Goal: Transaction & Acquisition: Purchase product/service

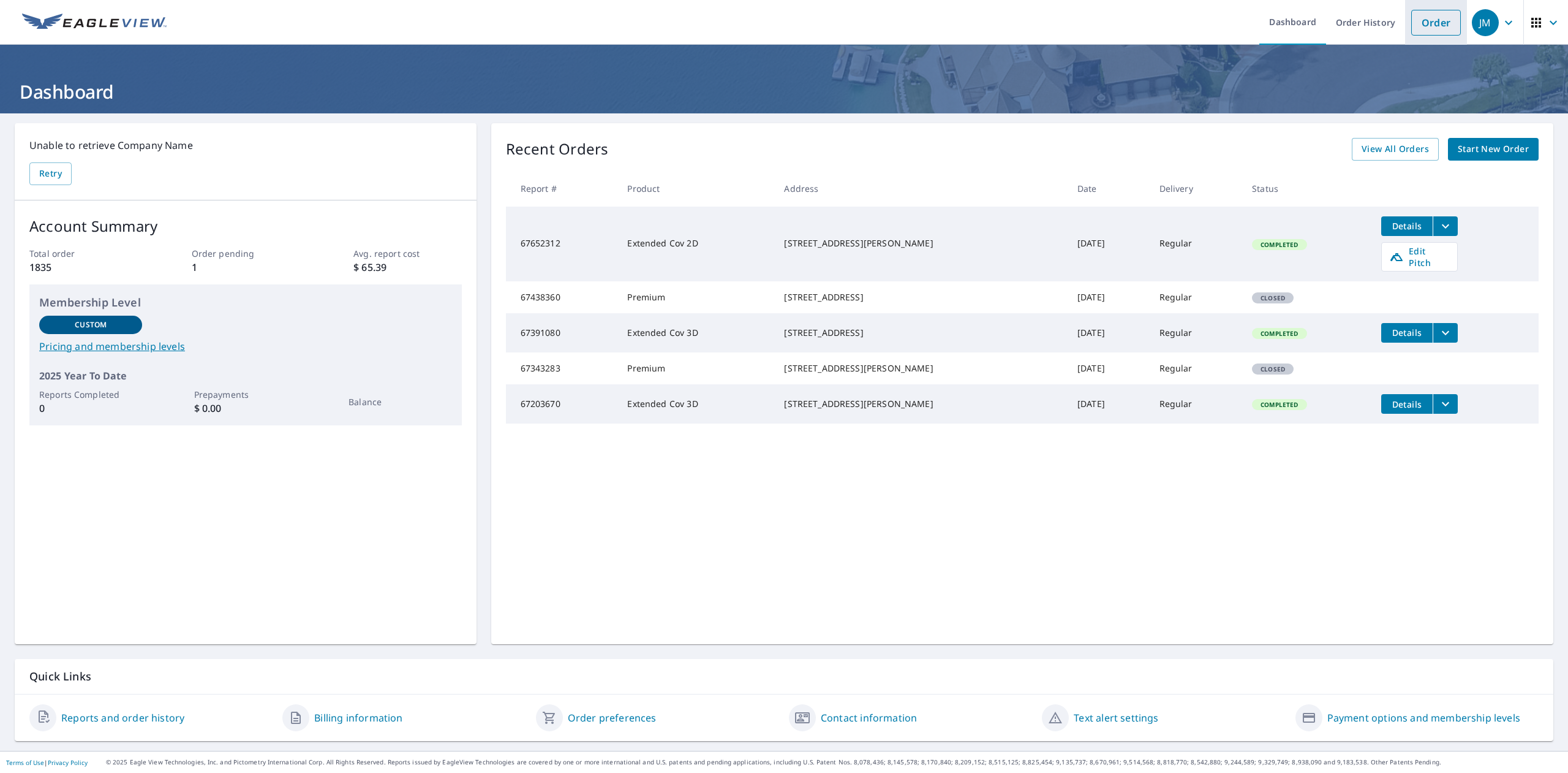
click at [1436, 24] on link "Order" at bounding box center [1435, 23] width 49 height 26
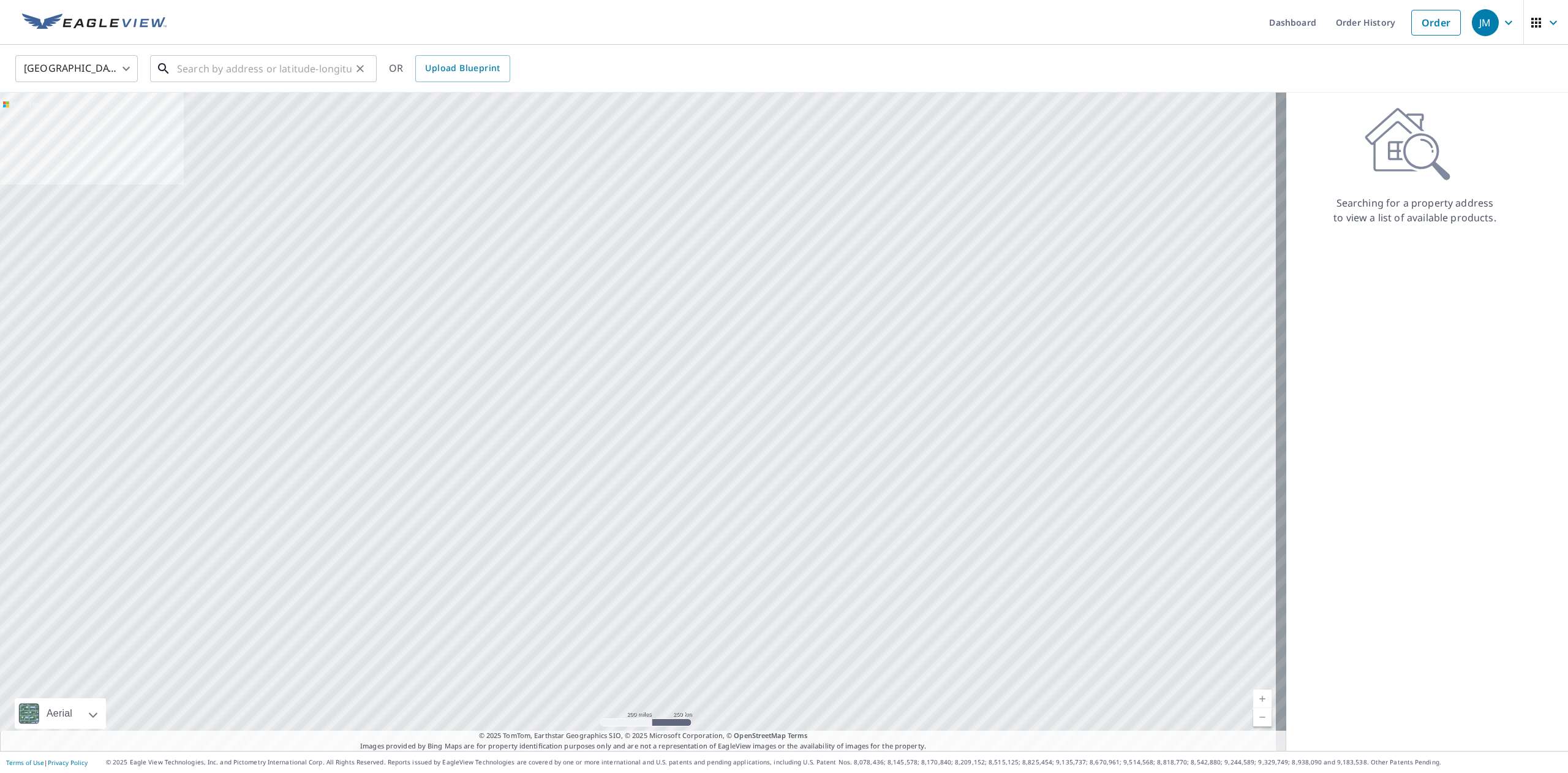
click at [282, 68] on input "text" at bounding box center [264, 68] width 175 height 34
paste input "[STREET_ADDRESS]"
click at [227, 110] on span "[STREET_ADDRESS]" at bounding box center [270, 104] width 192 height 14
type input "[STREET_ADDRESS][PERSON_NAME]"
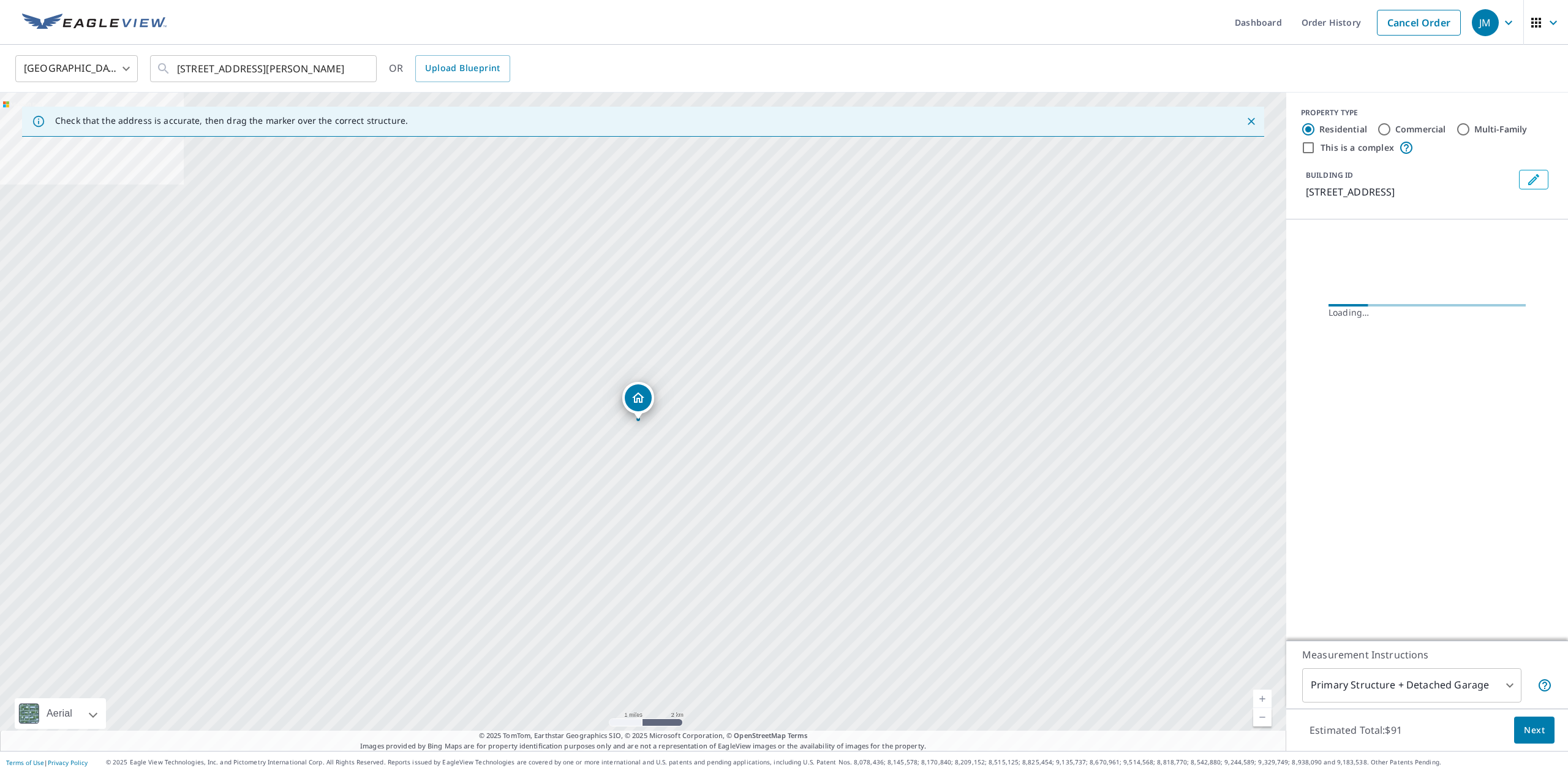
scroll to position [0, 20]
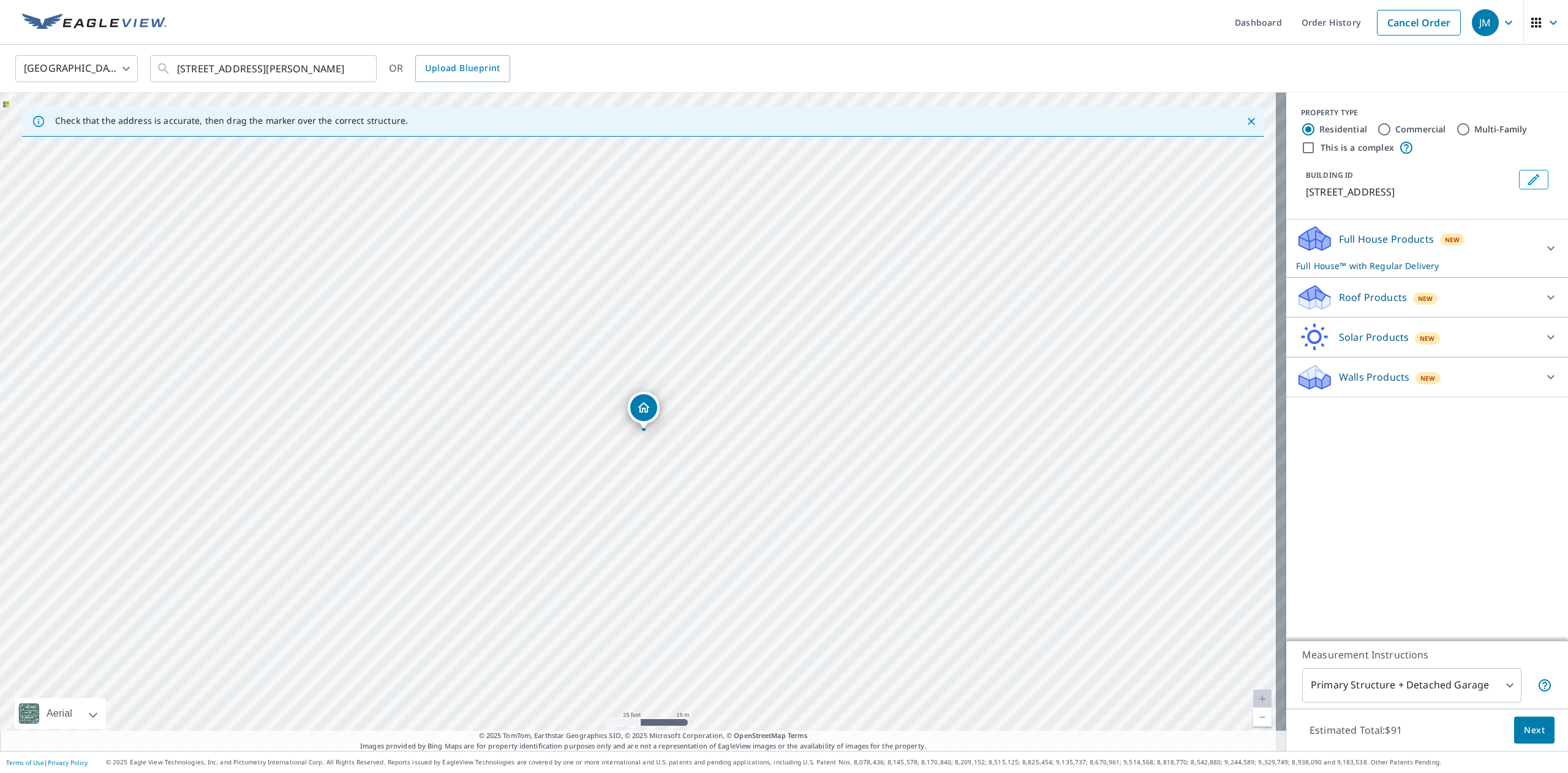
click at [1547, 249] on icon at bounding box center [1551, 248] width 8 height 5
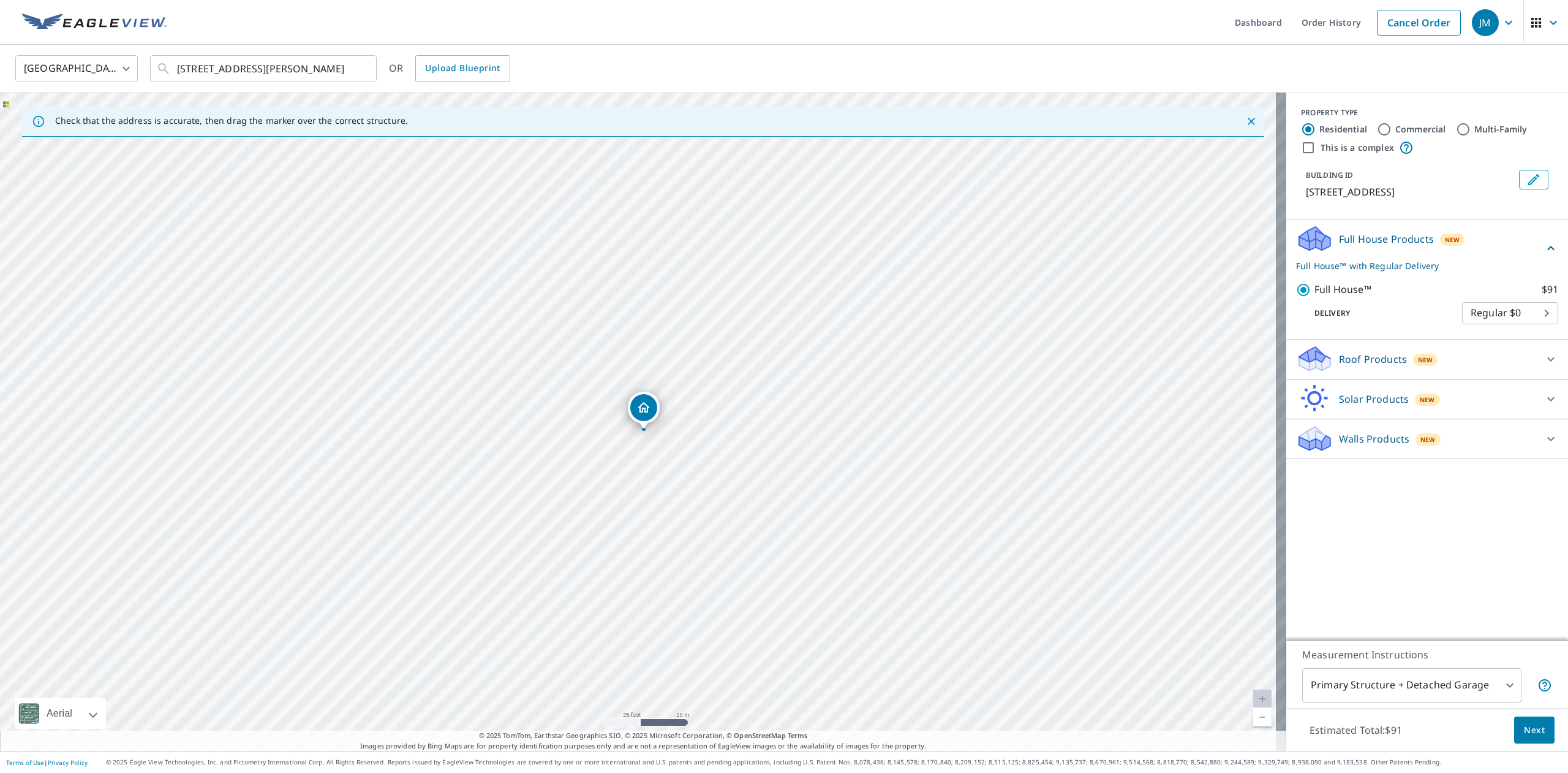
click at [1544, 364] on icon at bounding box center [1551, 358] width 14 height 14
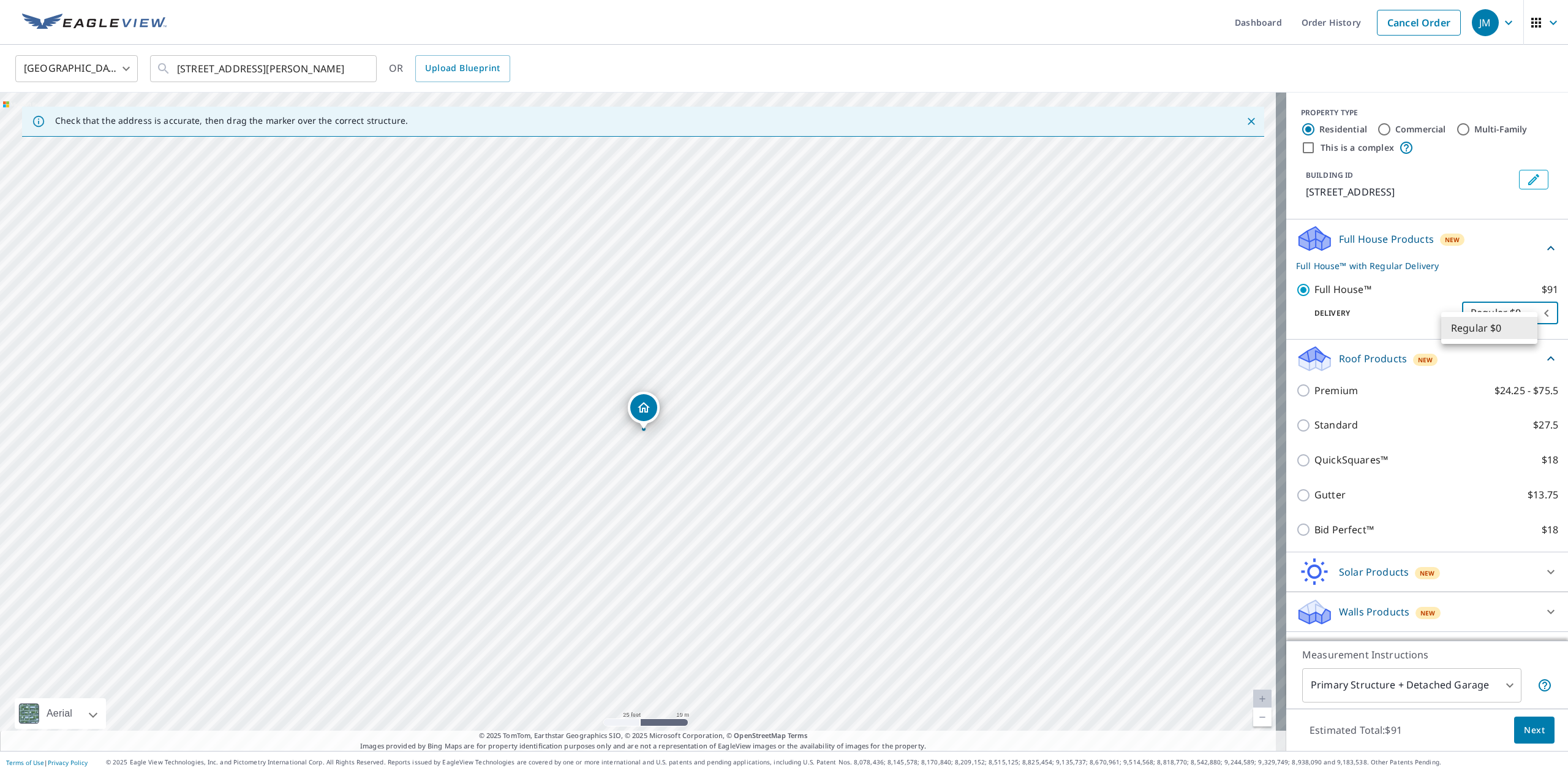
click at [1523, 321] on body "JM JM Dashboard Order History Cancel Order JM [GEOGRAPHIC_DATA] [GEOGRAPHIC_DAT…" at bounding box center [784, 386] width 1568 height 773
click at [1485, 330] on li "Regular $0" at bounding box center [1489, 327] width 96 height 22
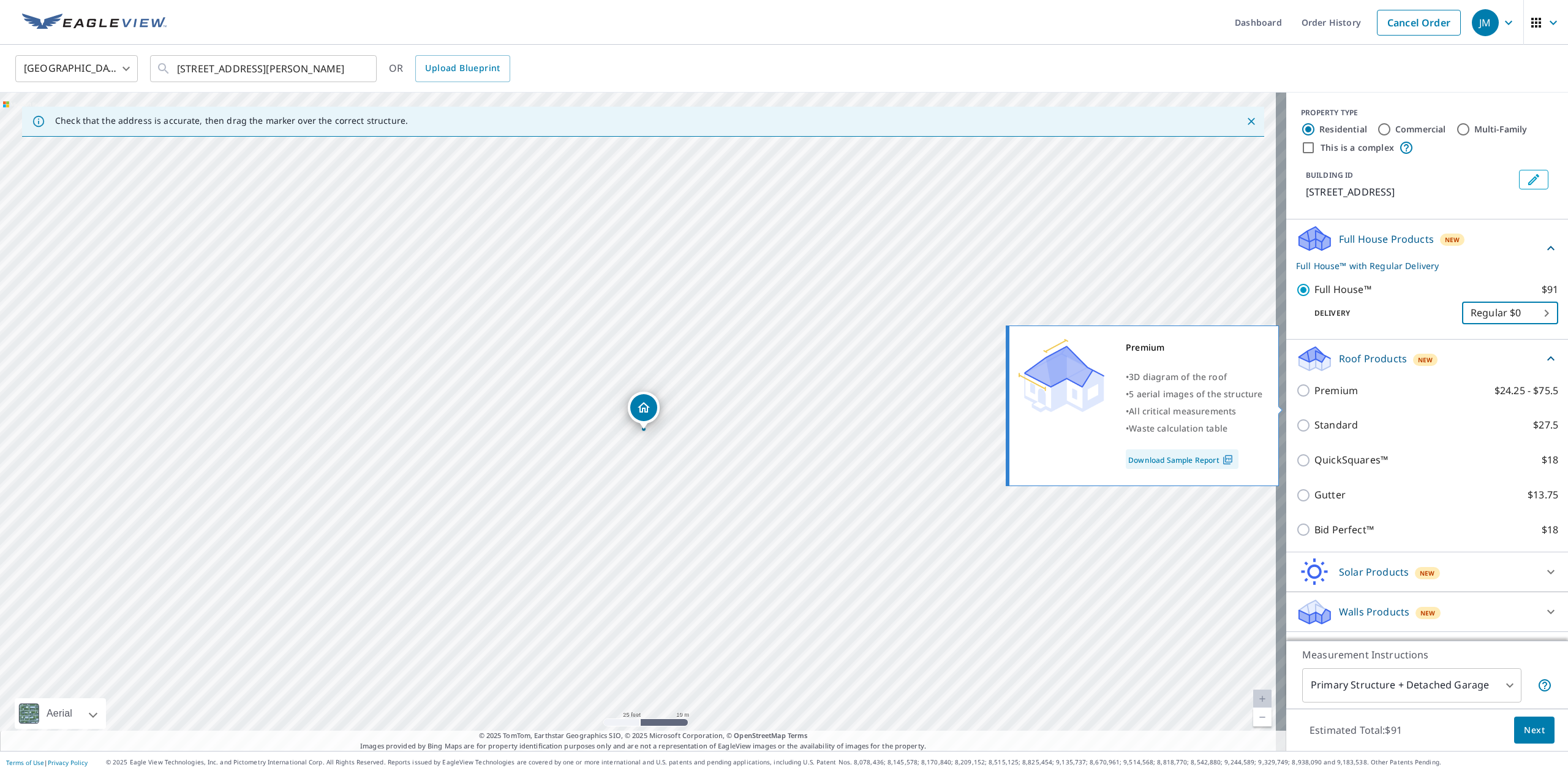
click at [1296, 398] on input "Premium $24.25 - $75.5" at bounding box center [1305, 390] width 18 height 14
checkbox input "true"
checkbox input "false"
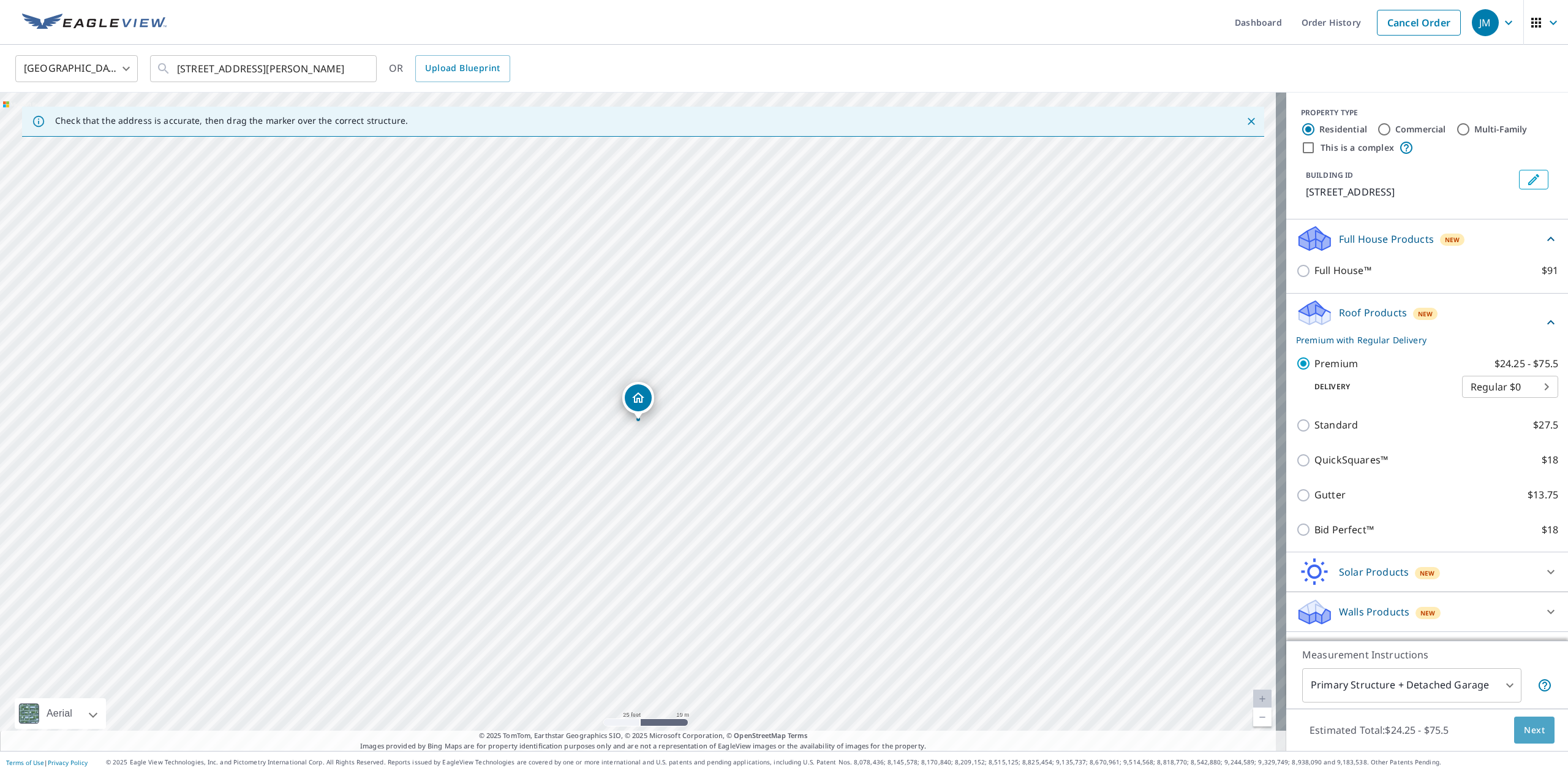
click at [1524, 727] on span "Next" at bounding box center [1534, 730] width 20 height 15
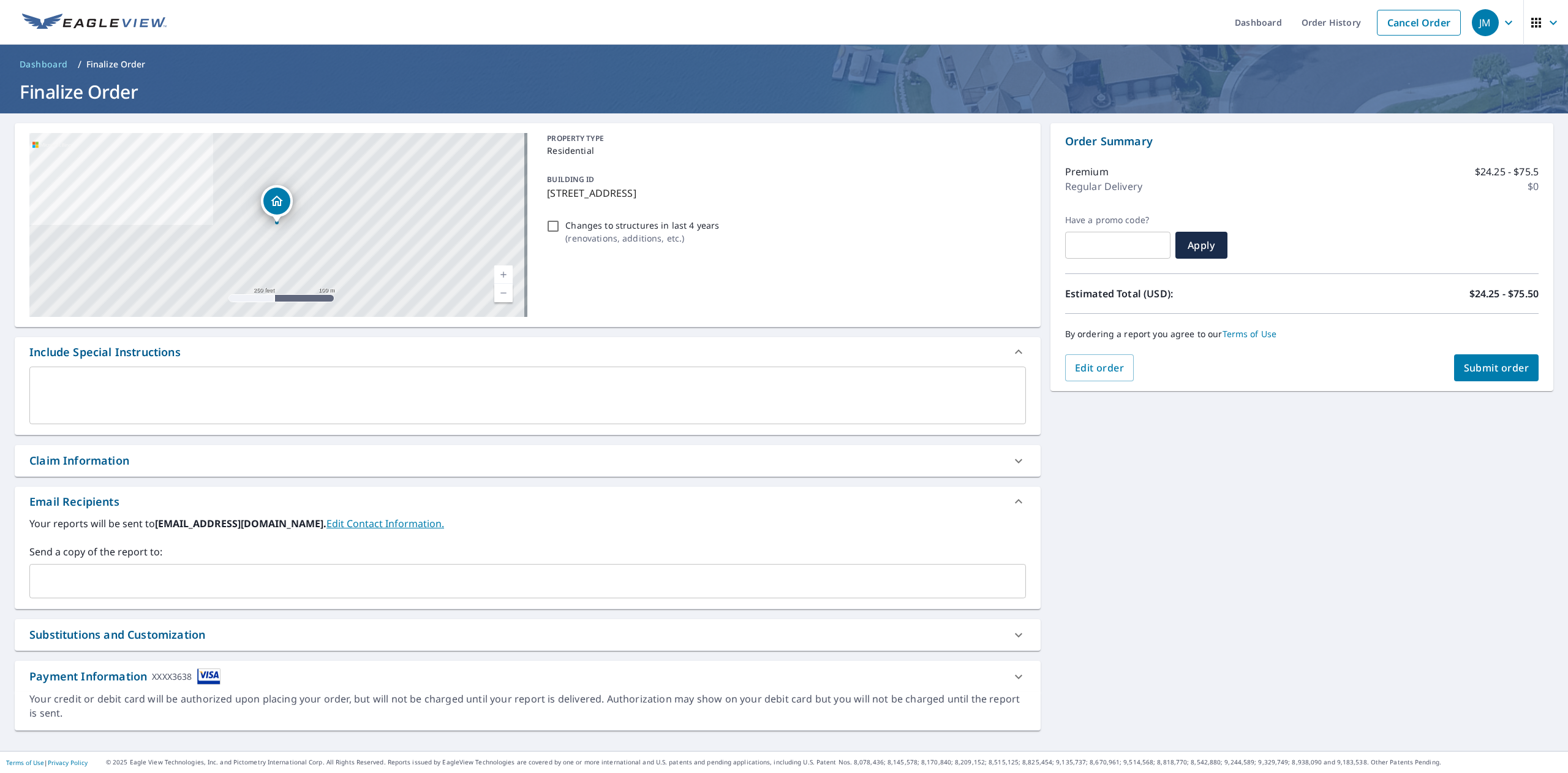
click at [140, 588] on input "text" at bounding box center [518, 581] width 967 height 24
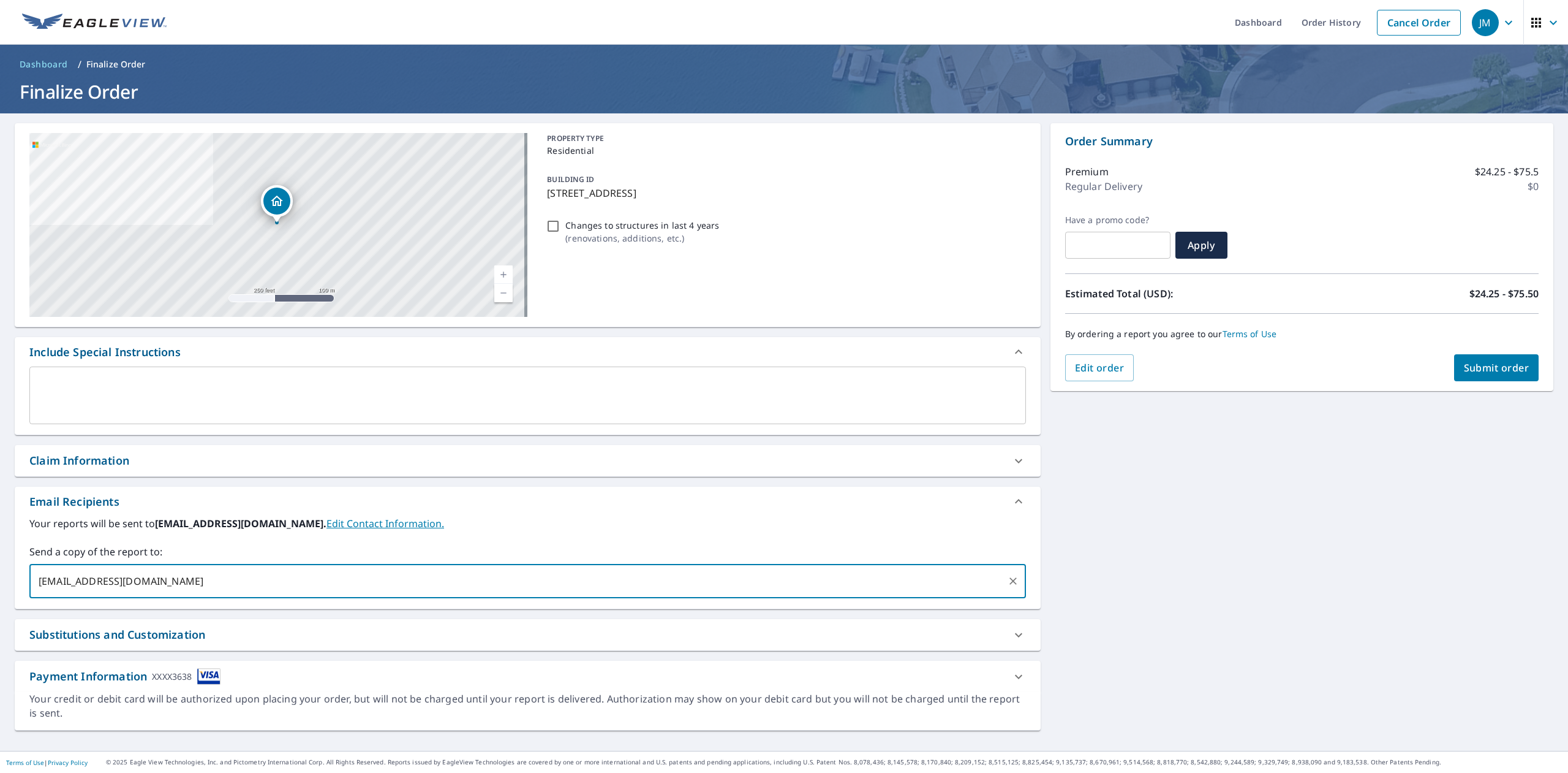
type input "[EMAIL_ADDRESS][DOMAIN_NAME]"
click at [1503, 367] on span "Submit order" at bounding box center [1497, 368] width 65 height 14
